Goal: Complete application form: Complete application form

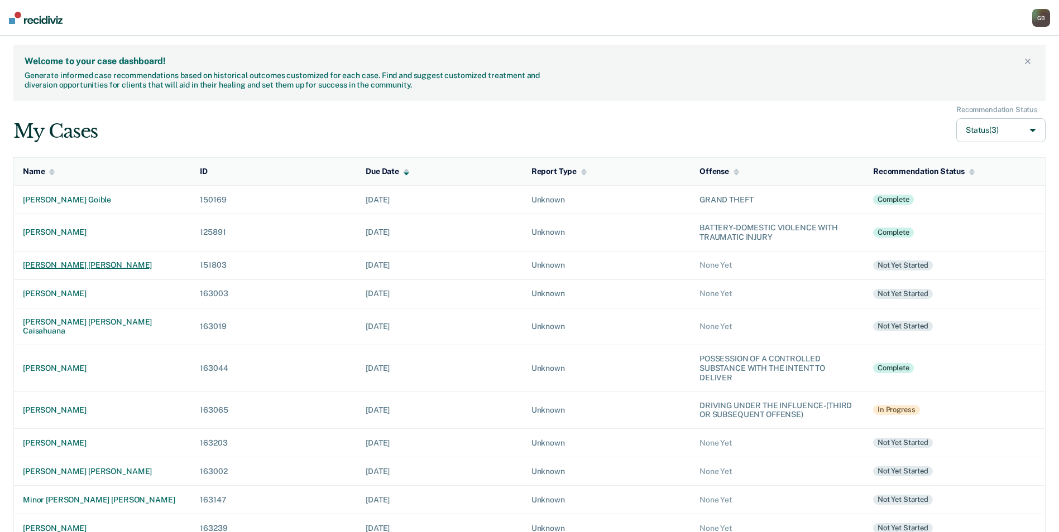
click at [60, 265] on div "[PERSON_NAME] [PERSON_NAME]" at bounding box center [102, 265] width 159 height 9
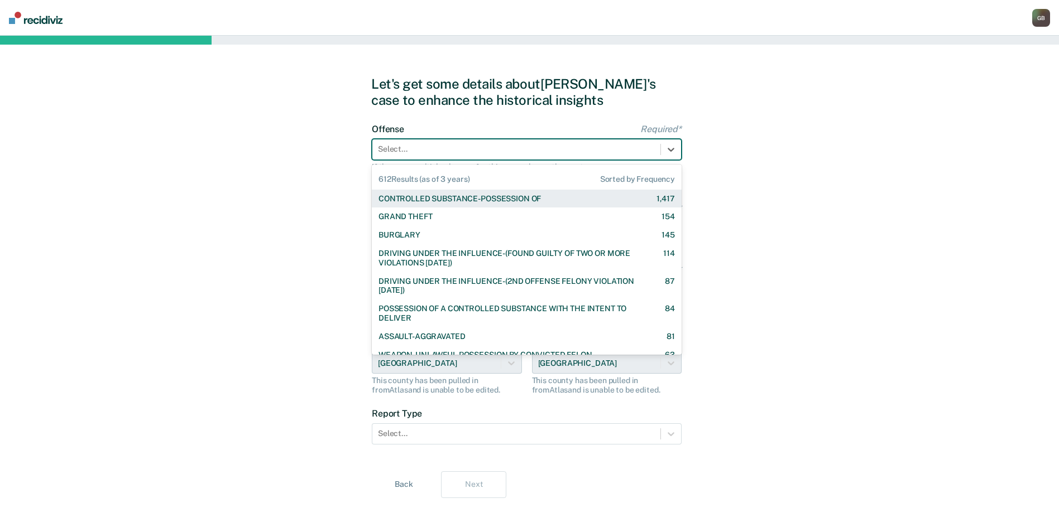
click at [385, 146] on div at bounding box center [516, 149] width 277 height 12
click at [433, 200] on div "CONTROLLED SUBSTANCE-POSSESSION OF" at bounding box center [459, 198] width 162 height 9
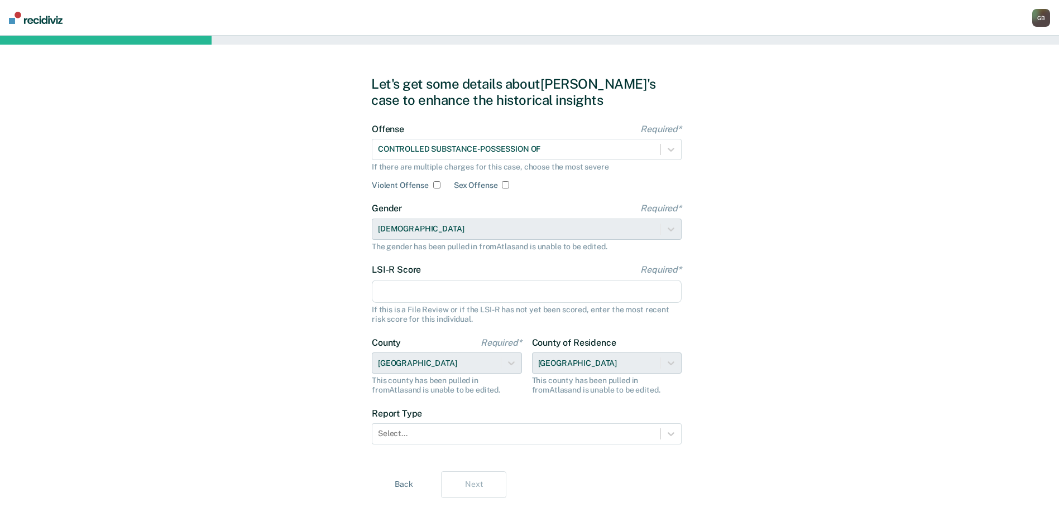
click at [406, 285] on input "LSI-R Score Required*" at bounding box center [527, 291] width 310 height 23
type input "30"
click at [412, 436] on div at bounding box center [516, 434] width 277 height 12
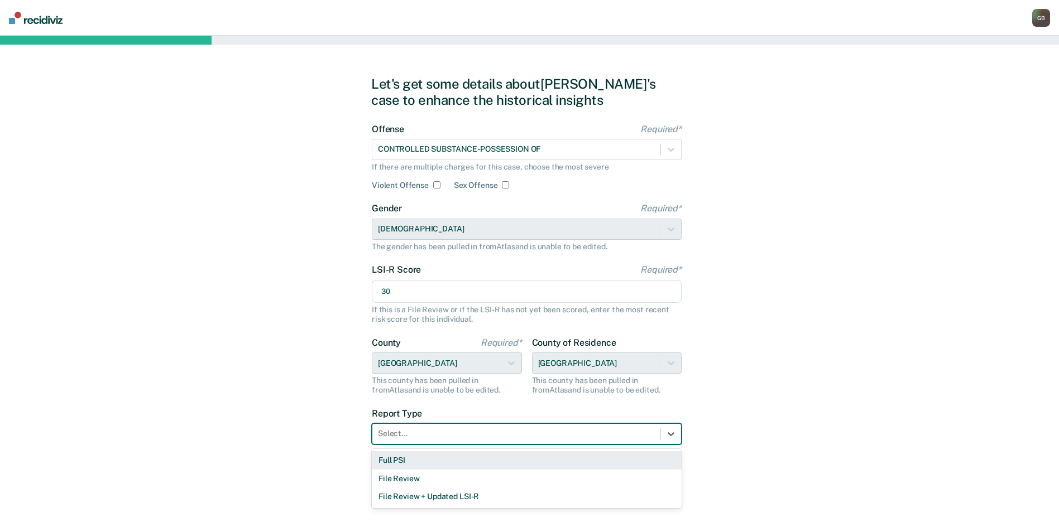
click at [412, 460] on div "Full PSI" at bounding box center [527, 460] width 310 height 18
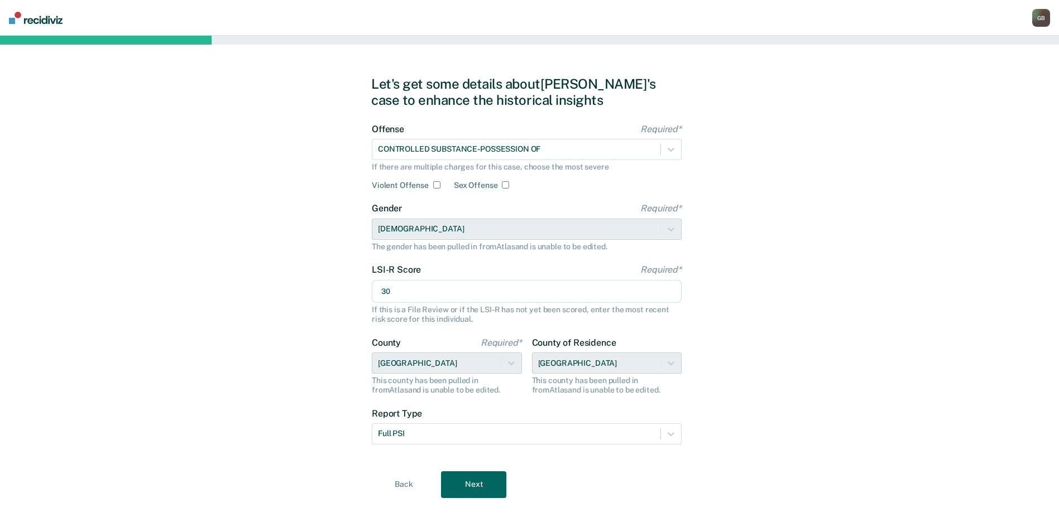
drag, startPoint x: 484, startPoint y: 482, endPoint x: 275, endPoint y: 398, distance: 224.7
click at [484, 482] on button "Next" at bounding box center [473, 485] width 65 height 27
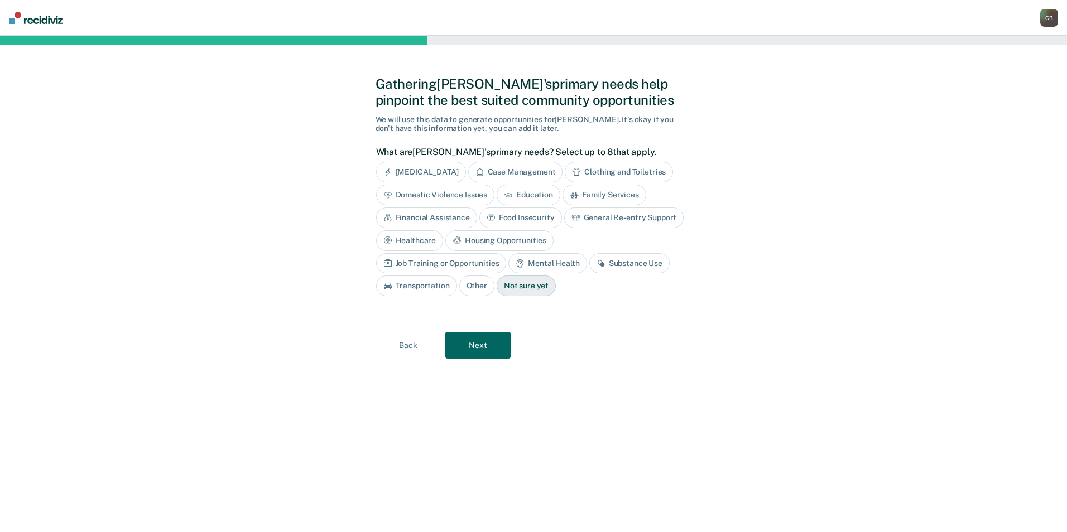
click at [589, 269] on div "Substance Use" at bounding box center [629, 263] width 80 height 21
click at [507, 253] on div "Job Training or Opportunities" at bounding box center [441, 263] width 131 height 21
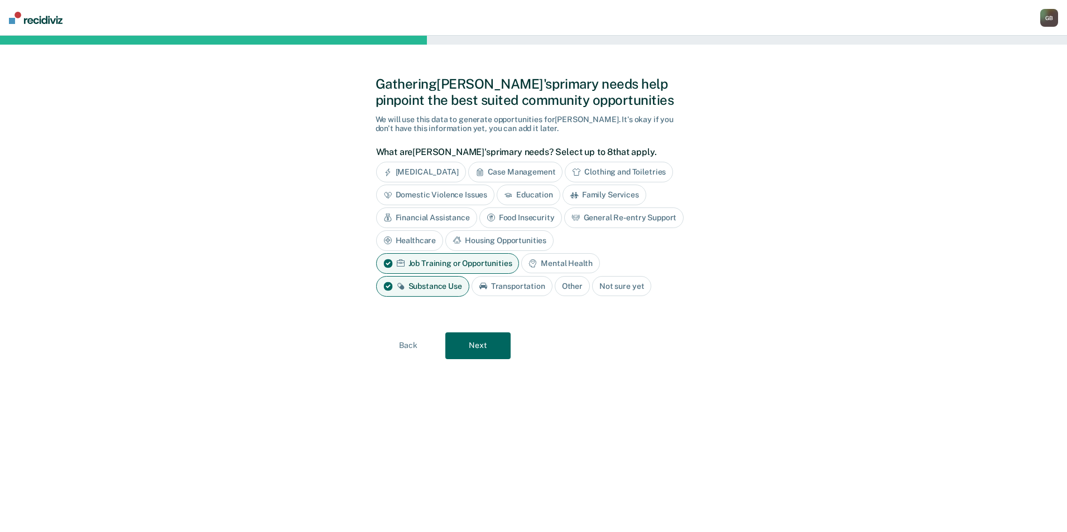
click at [477, 351] on button "Next" at bounding box center [477, 346] width 65 height 27
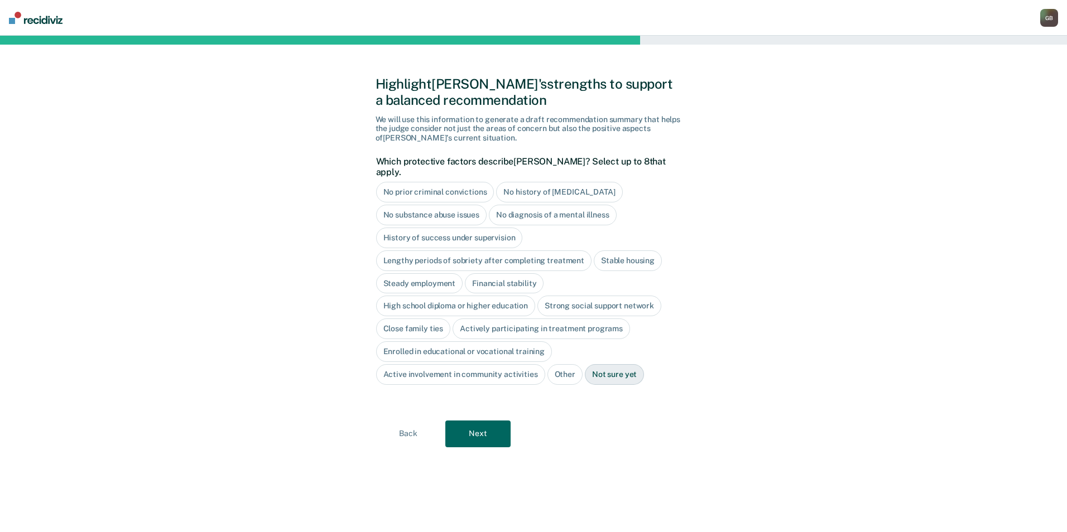
click at [469, 297] on div "High school diploma or higher education" at bounding box center [456, 306] width 160 height 21
click at [509, 321] on div "Actively participating in treatment programs" at bounding box center [541, 329] width 177 height 21
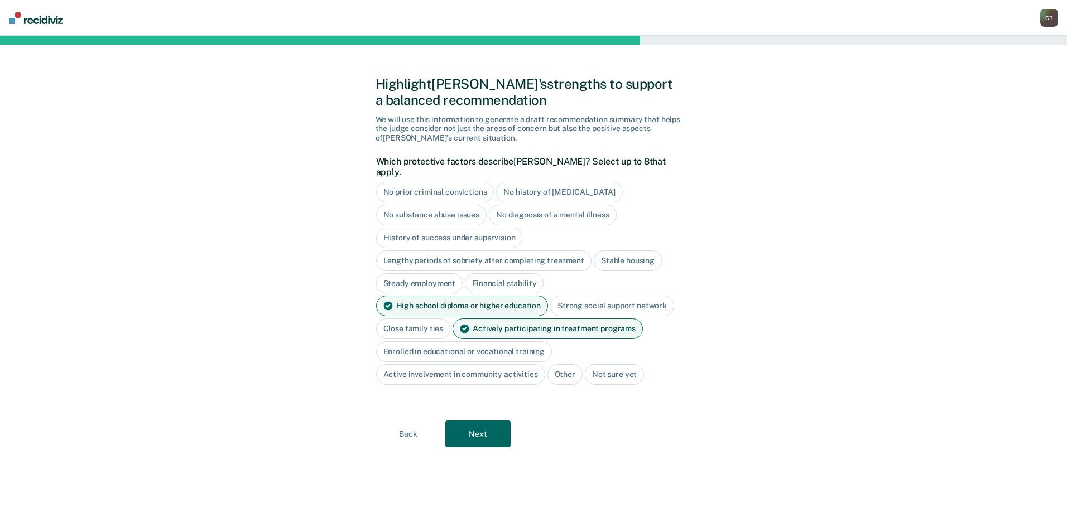
click at [467, 429] on button "Next" at bounding box center [477, 434] width 65 height 27
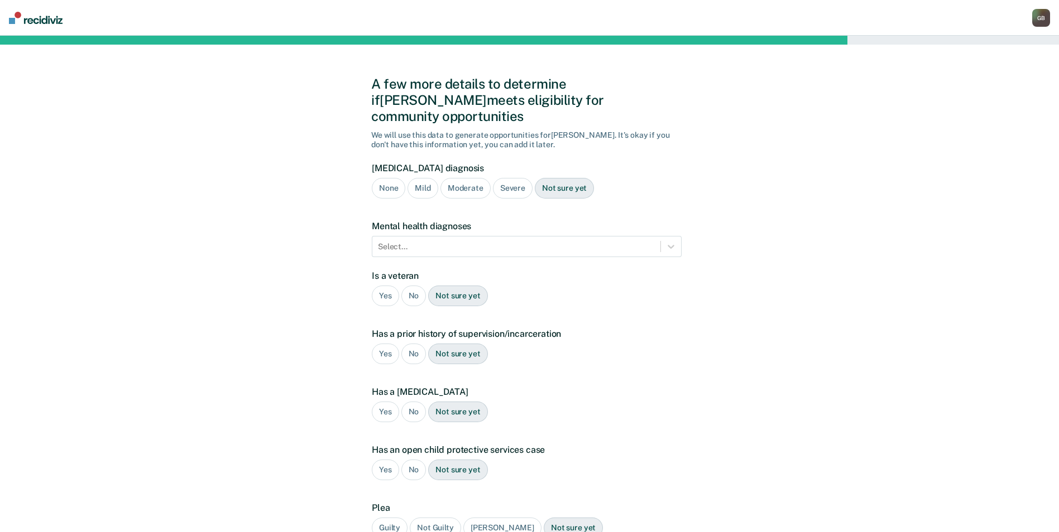
click at [502, 179] on div "Severe" at bounding box center [513, 188] width 40 height 21
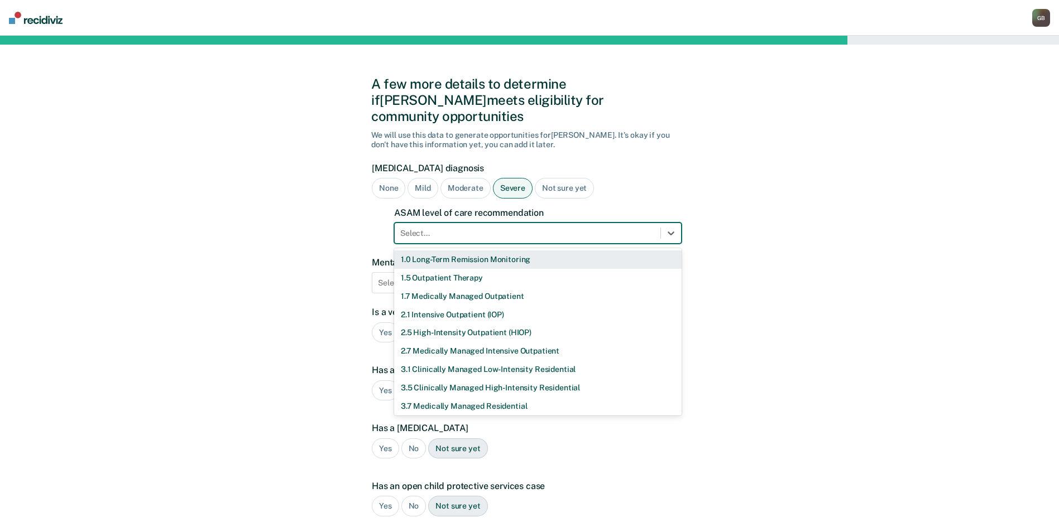
click at [446, 228] on div at bounding box center [527, 234] width 254 height 12
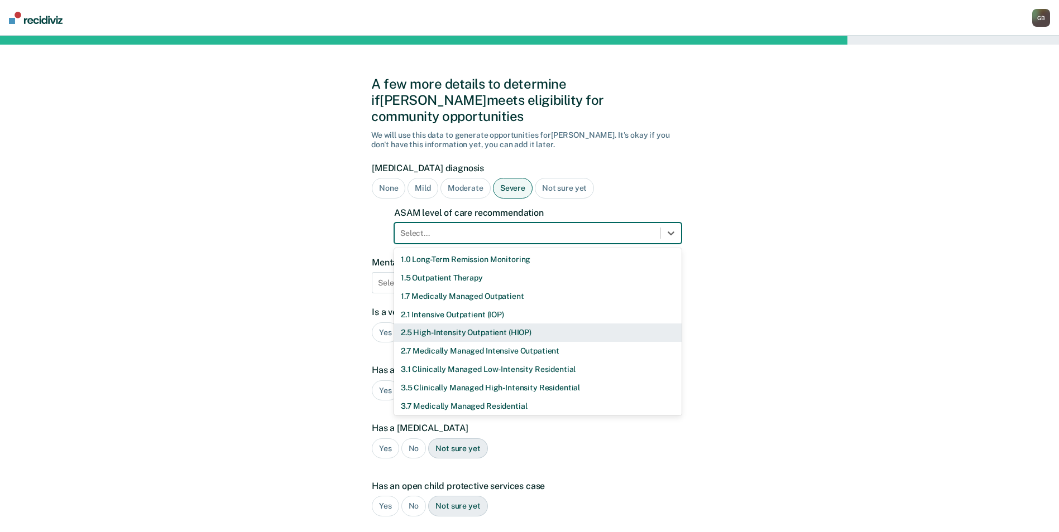
click at [439, 324] on div "2.5 High-Intensity Outpatient (HIOP)" at bounding box center [537, 333] width 287 height 18
click at [618, 228] on div at bounding box center [527, 234] width 254 height 12
